Goal: Task Accomplishment & Management: Complete application form

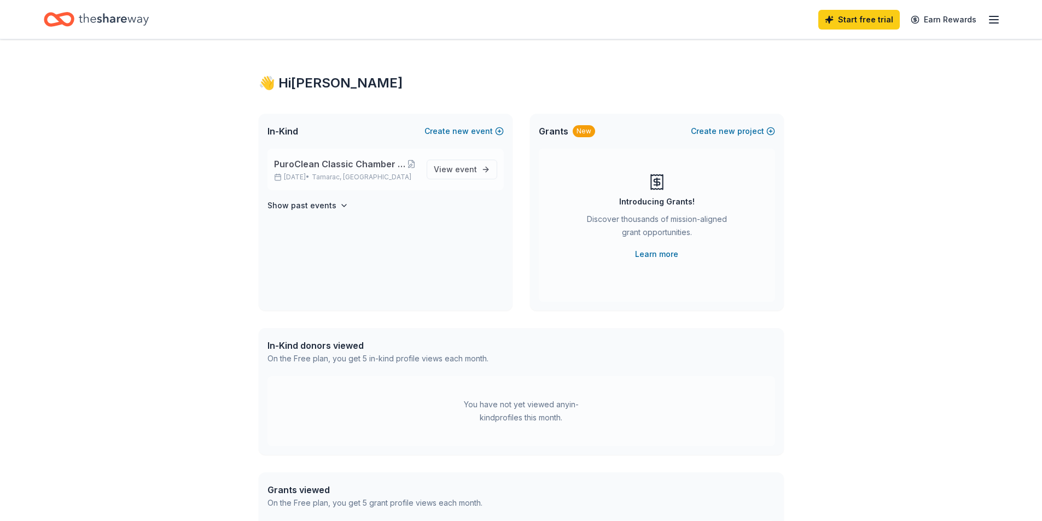
click at [335, 162] on span "PuroClean Classic Chamber of Commerce Tournament" at bounding box center [340, 164] width 132 height 13
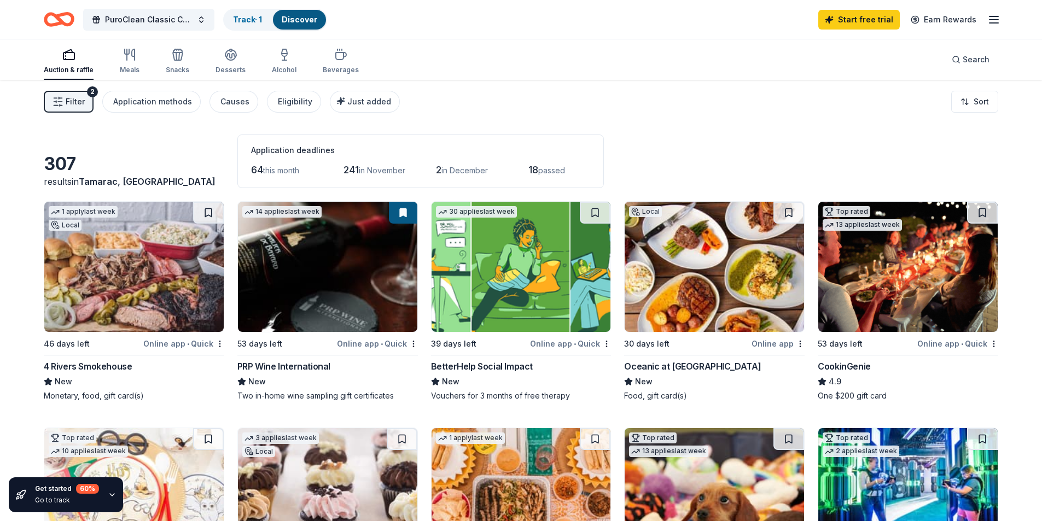
click at [721, 265] on img at bounding box center [714, 267] width 179 height 130
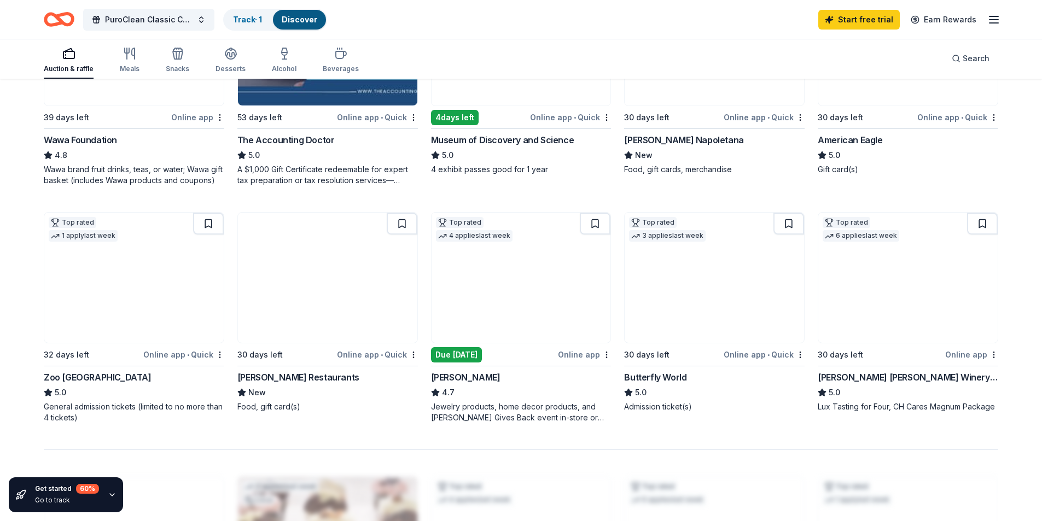
scroll to position [711, 0]
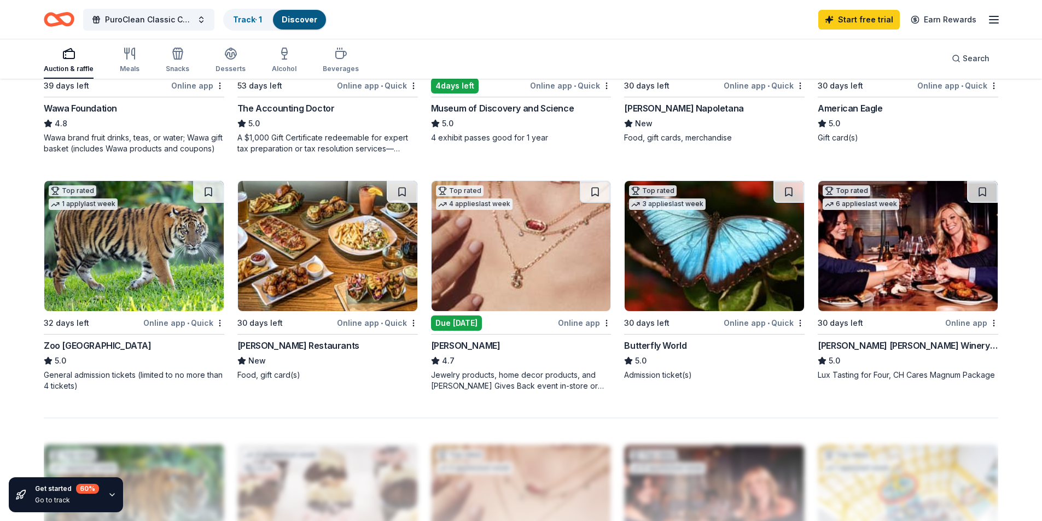
click at [871, 269] on img at bounding box center [907, 246] width 179 height 130
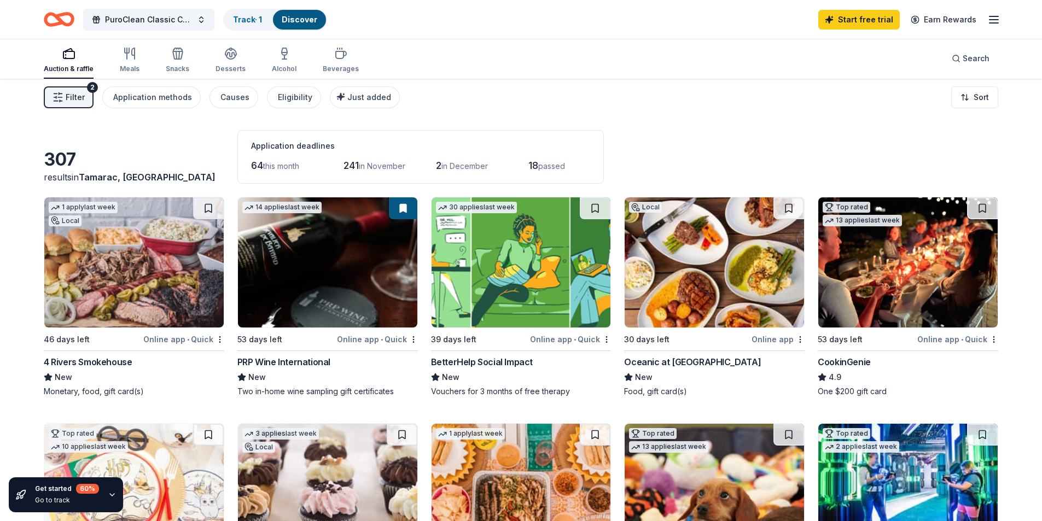
scroll to position [0, 0]
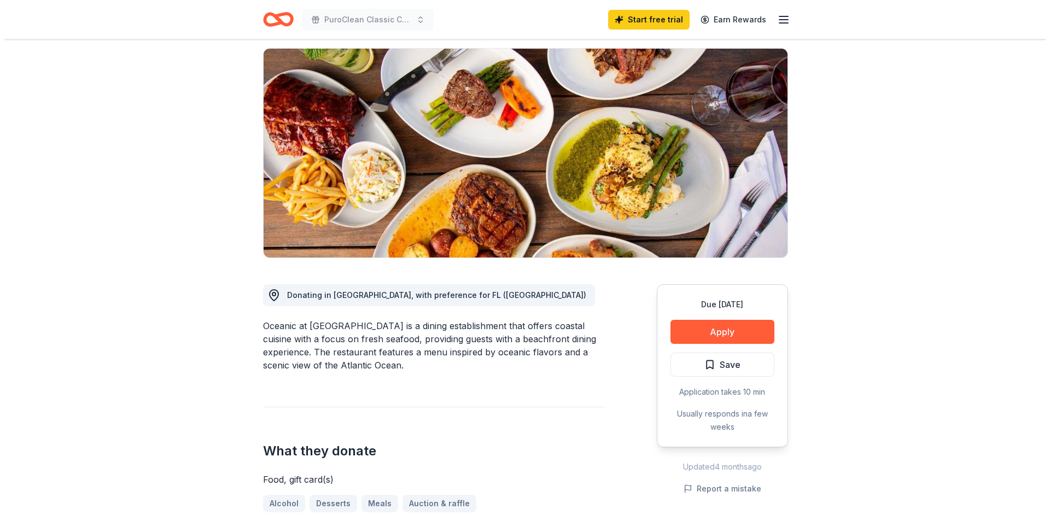
scroll to position [109, 0]
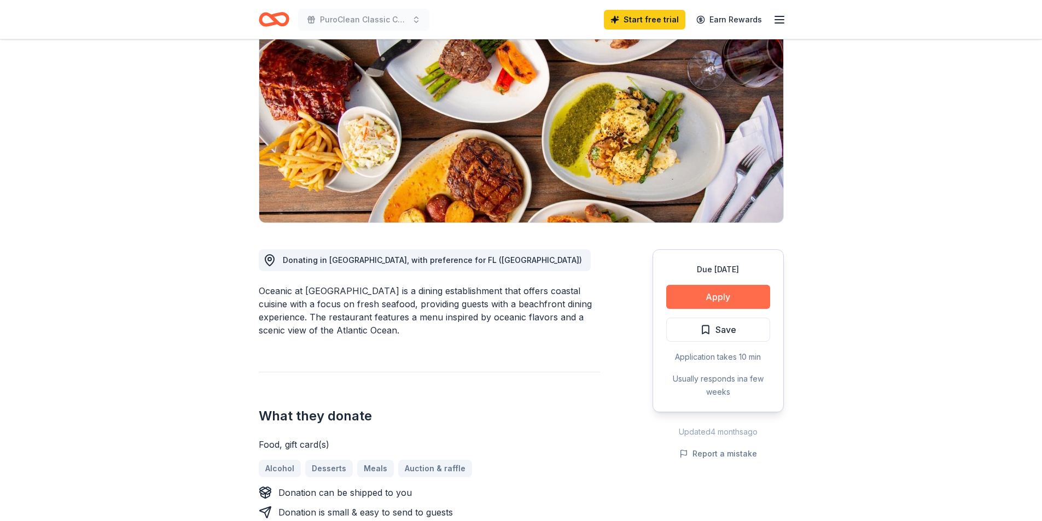
click at [719, 295] on button "Apply" at bounding box center [718, 297] width 104 height 24
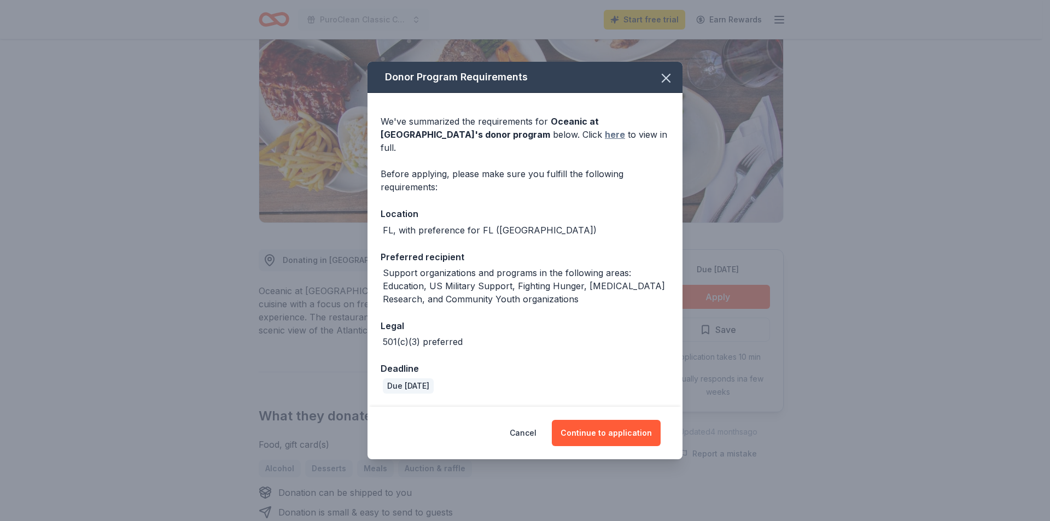
click at [605, 141] on link "here" at bounding box center [615, 134] width 20 height 13
click at [614, 429] on button "Continue to application" at bounding box center [606, 433] width 109 height 26
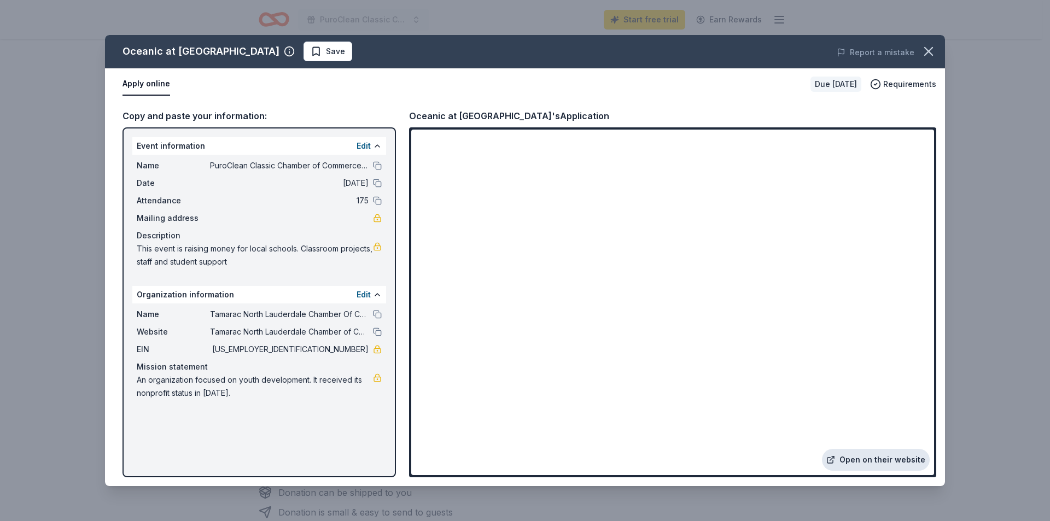
click at [871, 463] on link "Open on their website" at bounding box center [876, 460] width 108 height 22
